Goal: Information Seeking & Learning: Learn about a topic

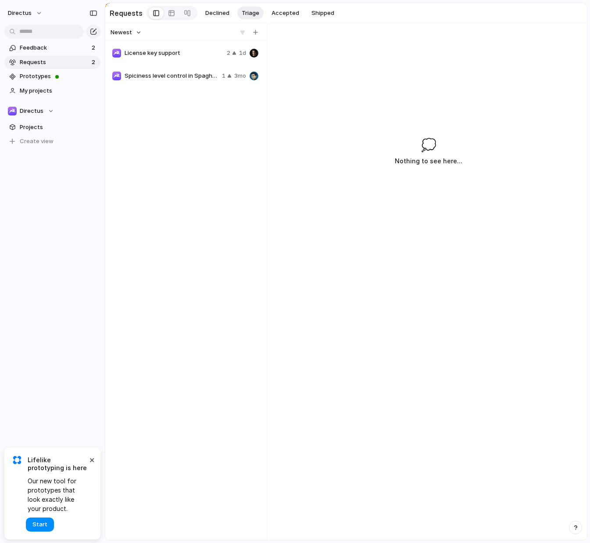
click at [548, 14] on section "Requests Declined Triage Accepted Shipped" at bounding box center [346, 13] width 482 height 20
click at [171, 50] on span "License key support" at bounding box center [174, 53] width 99 height 9
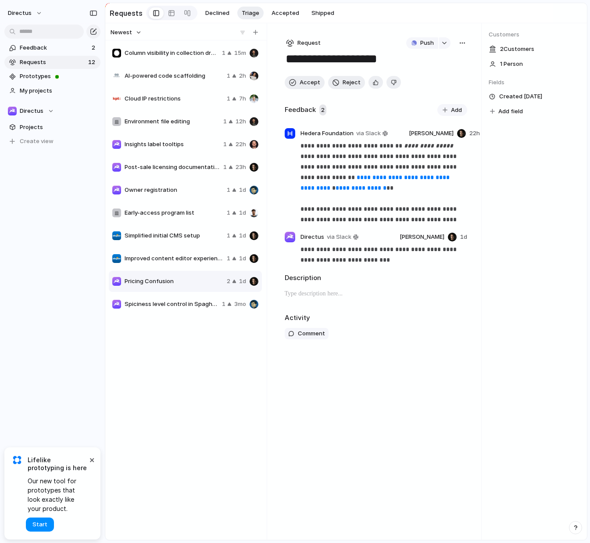
click at [172, 348] on div "Column visibility in collection drawer 1 15m AI-powered code scaffolding 1 2h C…" at bounding box center [186, 290] width 155 height 496
click at [210, 304] on span "Spiciness level control in Spaghetti Compiler" at bounding box center [172, 304] width 94 height 9
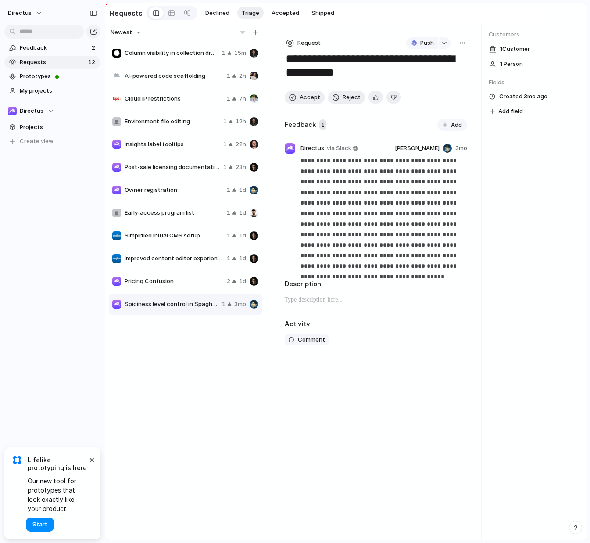
click at [194, 169] on span "Post-sale licensing documentation" at bounding box center [172, 167] width 95 height 9
type textarea "**********"
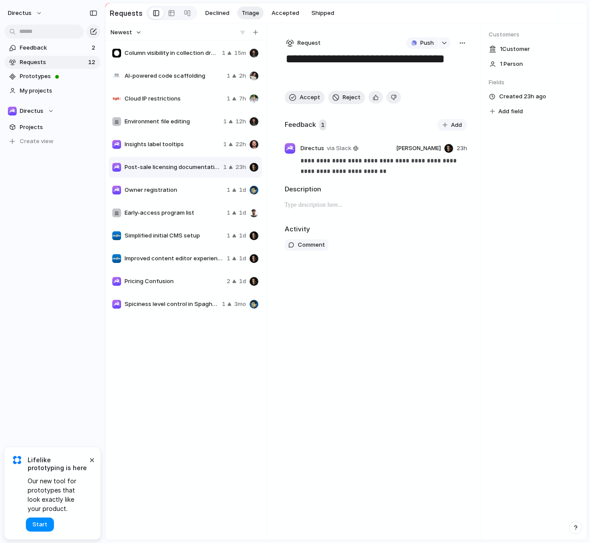
click at [548, 228] on div "**********" at bounding box center [347, 271] width 485 height 543
click at [18, 77] on link "Prototypes" at bounding box center [52, 76] width 96 height 13
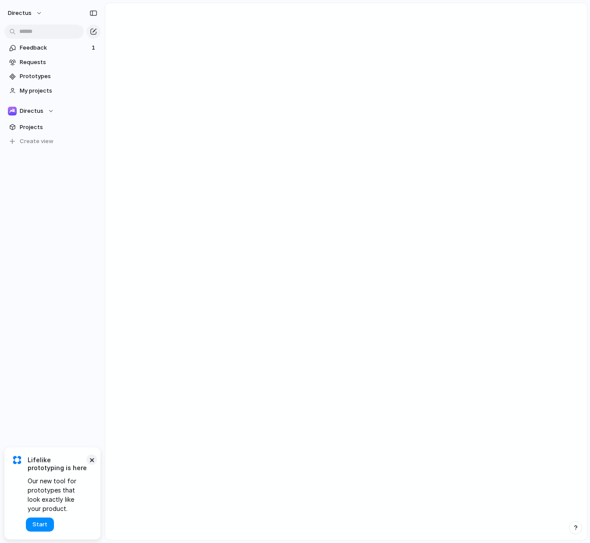
click at [93, 462] on button "×" at bounding box center [91, 459] width 11 height 11
click at [46, 122] on link "Projects" at bounding box center [52, 127] width 96 height 13
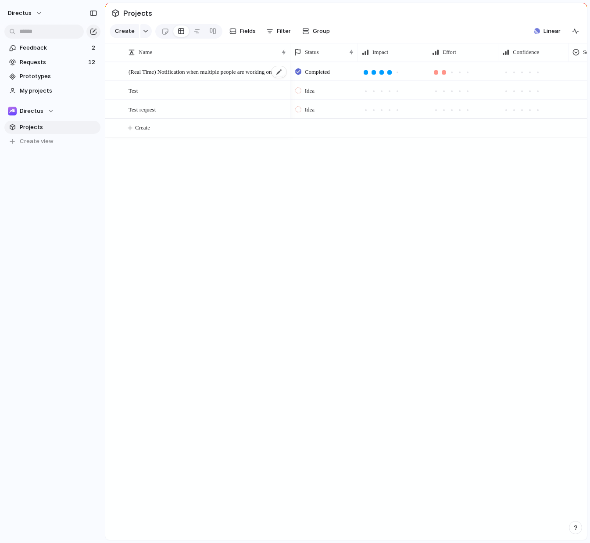
click at [226, 72] on span "(Real Time) Notification when multiple people are working on 1 item" at bounding box center [208, 71] width 159 height 10
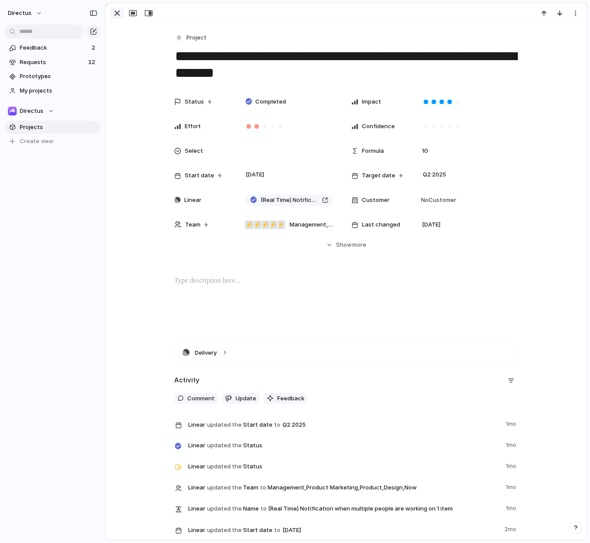
click at [117, 15] on div "button" at bounding box center [117, 13] width 11 height 11
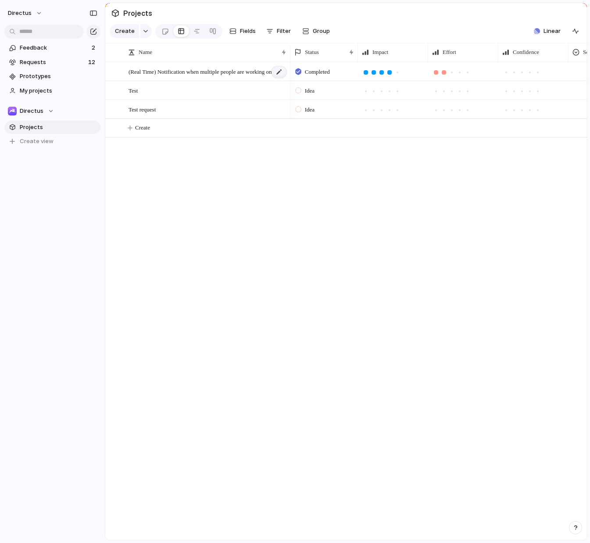
click at [280, 73] on div at bounding box center [279, 71] width 15 height 11
click at [244, 66] on span "(Real Time) Notification when multiple people are working on 1 item" at bounding box center [208, 71] width 159 height 10
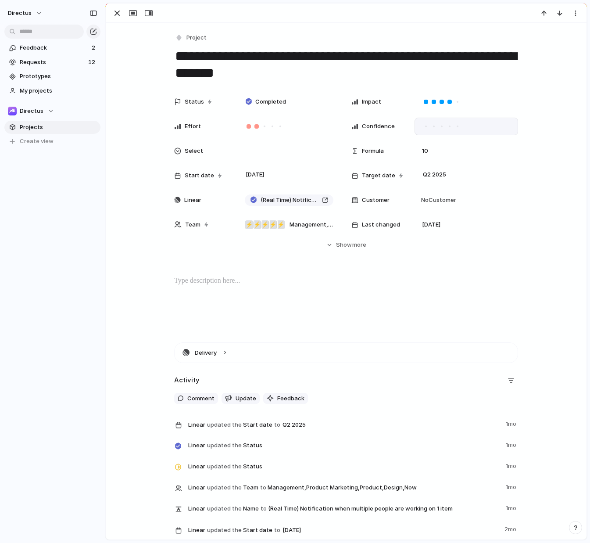
click at [465, 125] on div at bounding box center [467, 127] width 104 height 18
click at [441, 127] on div at bounding box center [442, 127] width 2 height 2
click at [441, 127] on div at bounding box center [442, 126] width 4 height 4
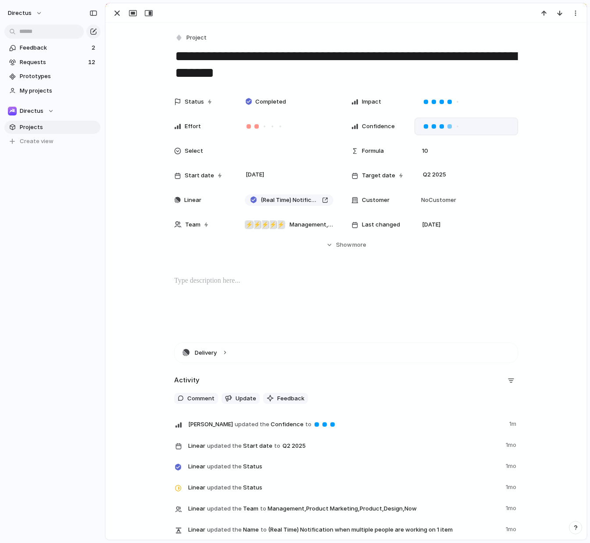
click at [465, 127] on div at bounding box center [467, 127] width 104 height 18
click at [417, 127] on div at bounding box center [467, 127] width 104 height 18
click at [455, 125] on div at bounding box center [458, 126] width 8 height 8
click at [442, 125] on div at bounding box center [442, 126] width 4 height 4
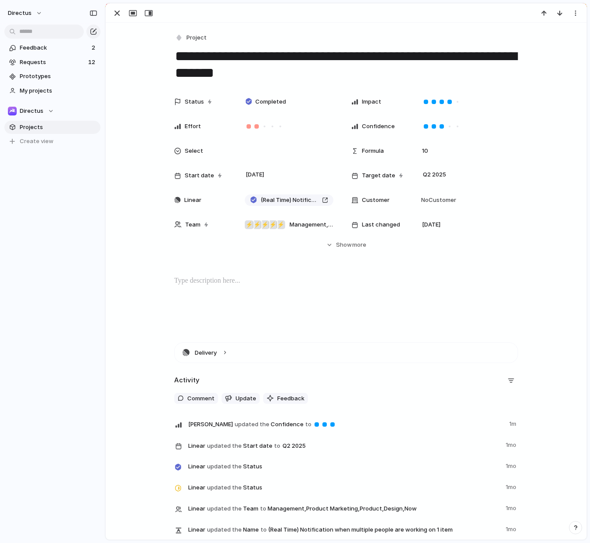
click at [379, 311] on div at bounding box center [346, 304] width 460 height 56
click at [362, 237] on div "Status Completed Impact Effort Confidence Select Formula 10 Start date 25 March…" at bounding box center [346, 171] width 460 height 156
click at [114, 15] on div "button" at bounding box center [117, 13] width 11 height 11
